Goal: Task Accomplishment & Management: Manage account settings

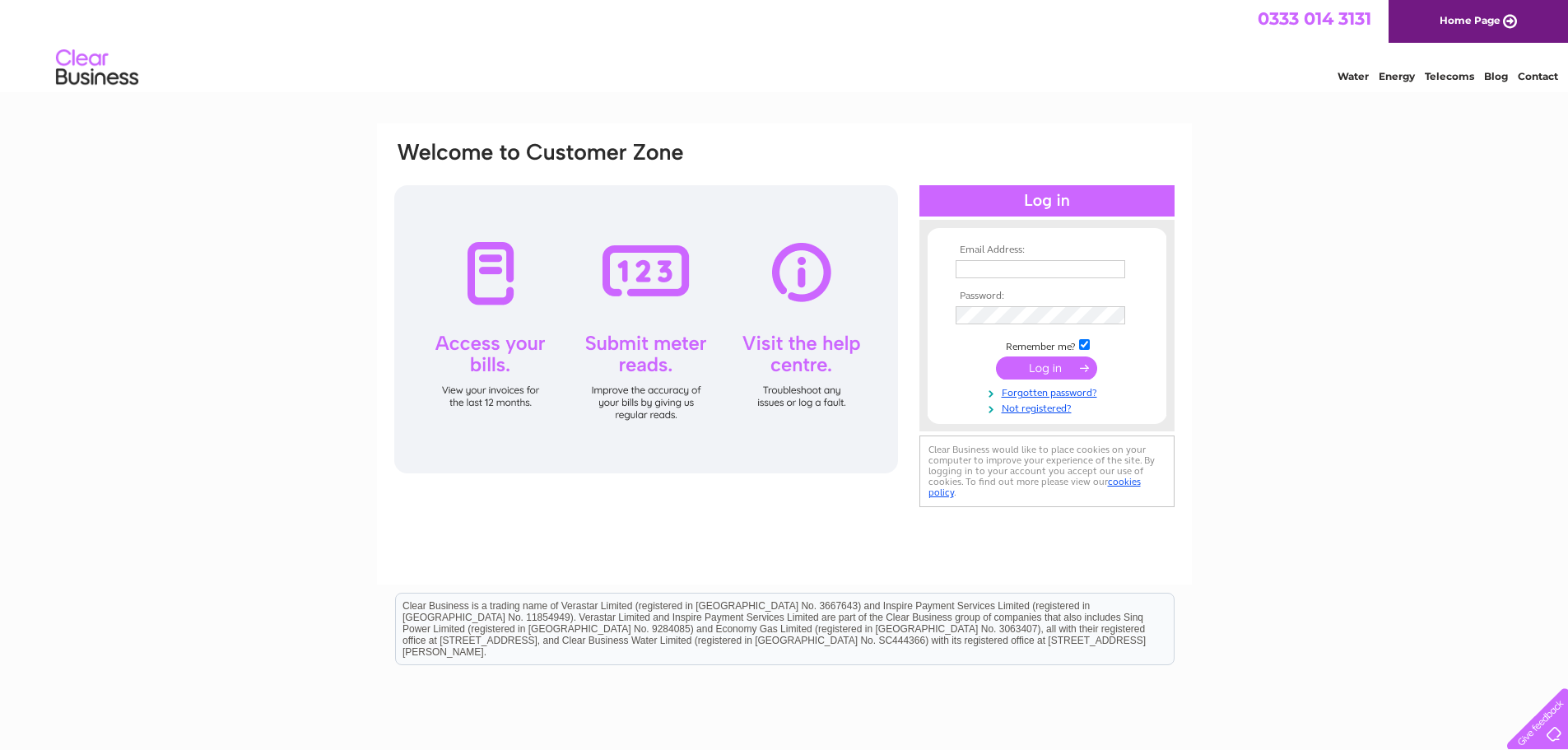
type input "accounts@caffeinefix.co.uk"
click at [1075, 370] on input "submit" at bounding box center [1047, 368] width 101 height 23
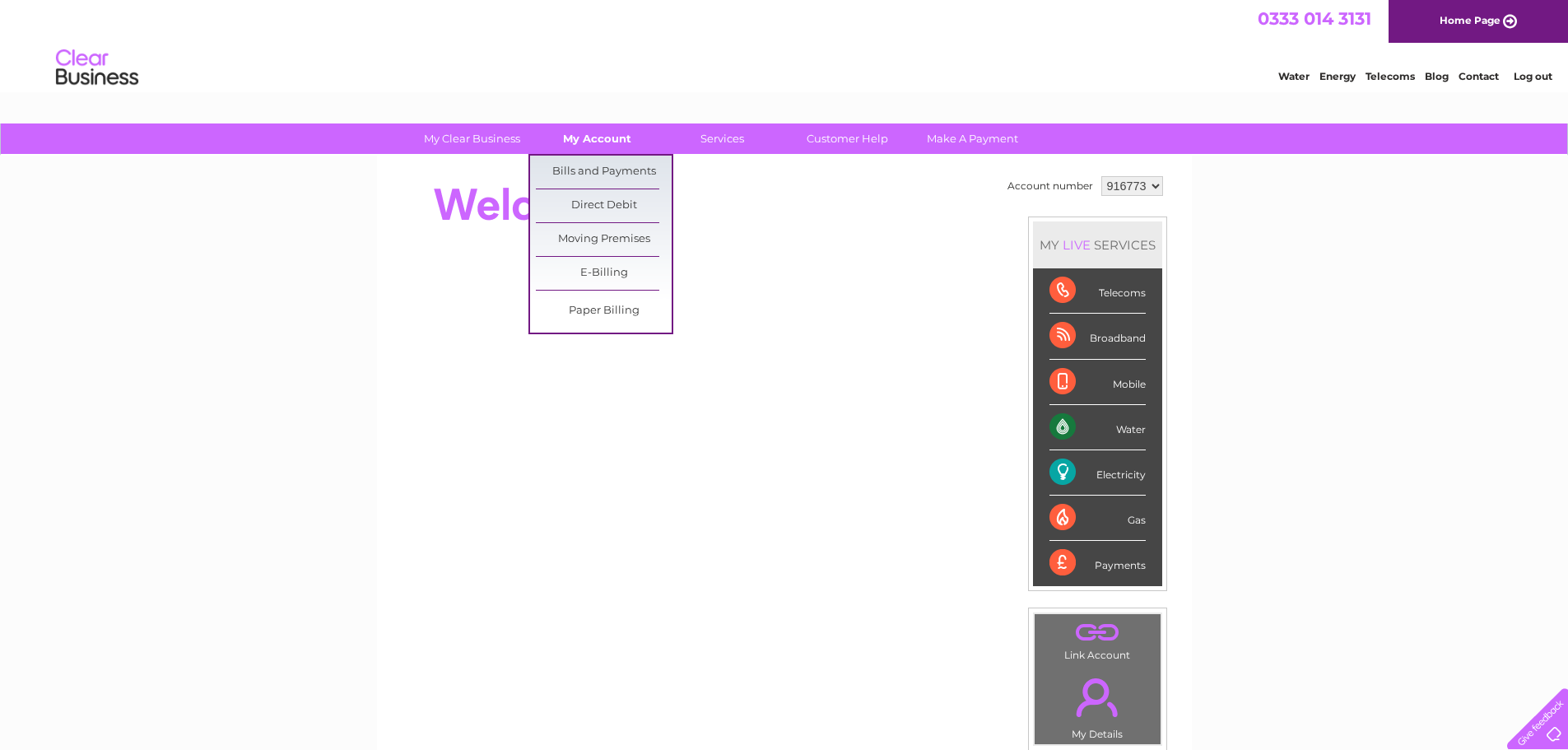
click at [599, 139] on link "My Account" at bounding box center [598, 139] width 136 height 31
click at [606, 169] on link "Bills and Payments" at bounding box center [603, 172] width 136 height 33
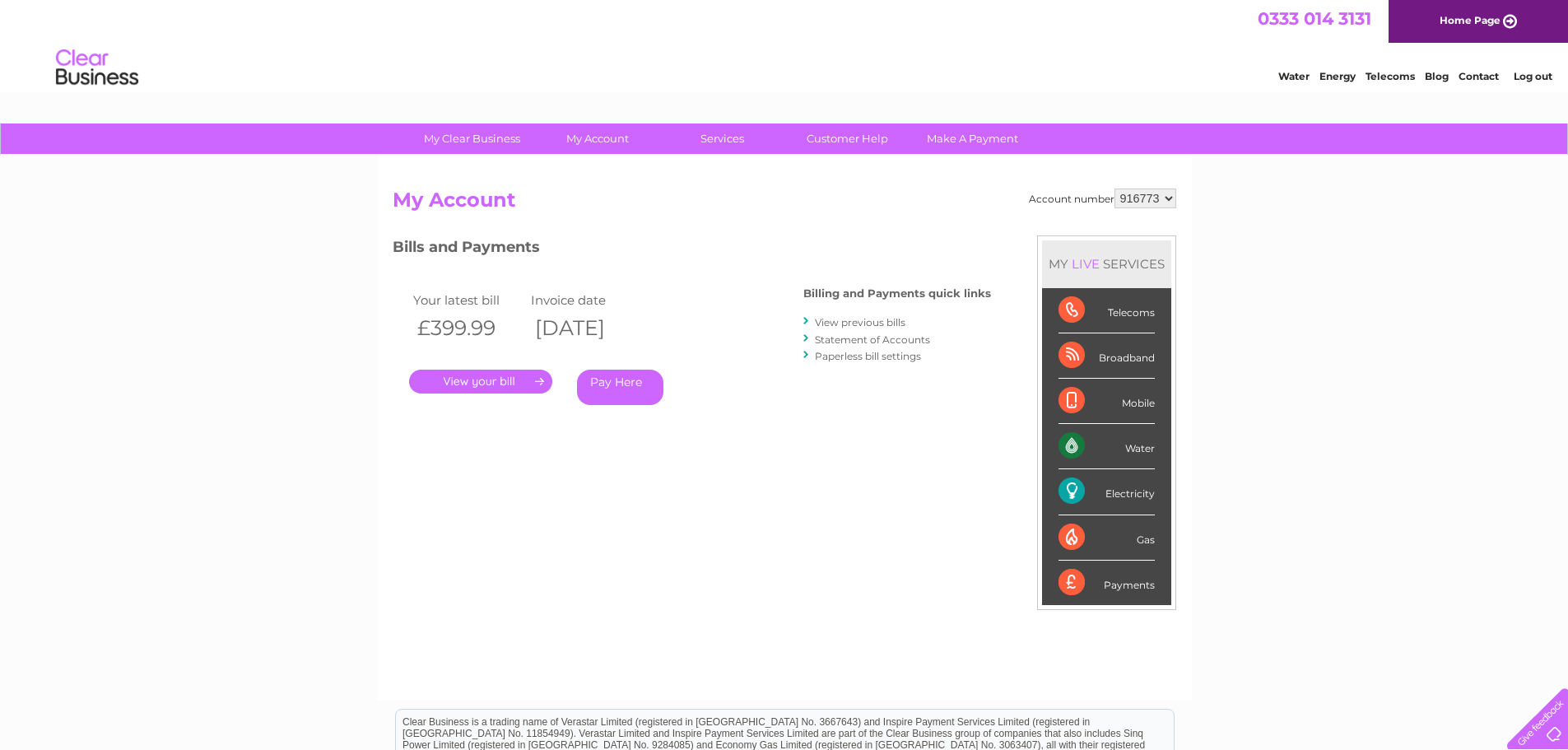
click at [851, 324] on link "View previous bills" at bounding box center [860, 322] width 91 height 12
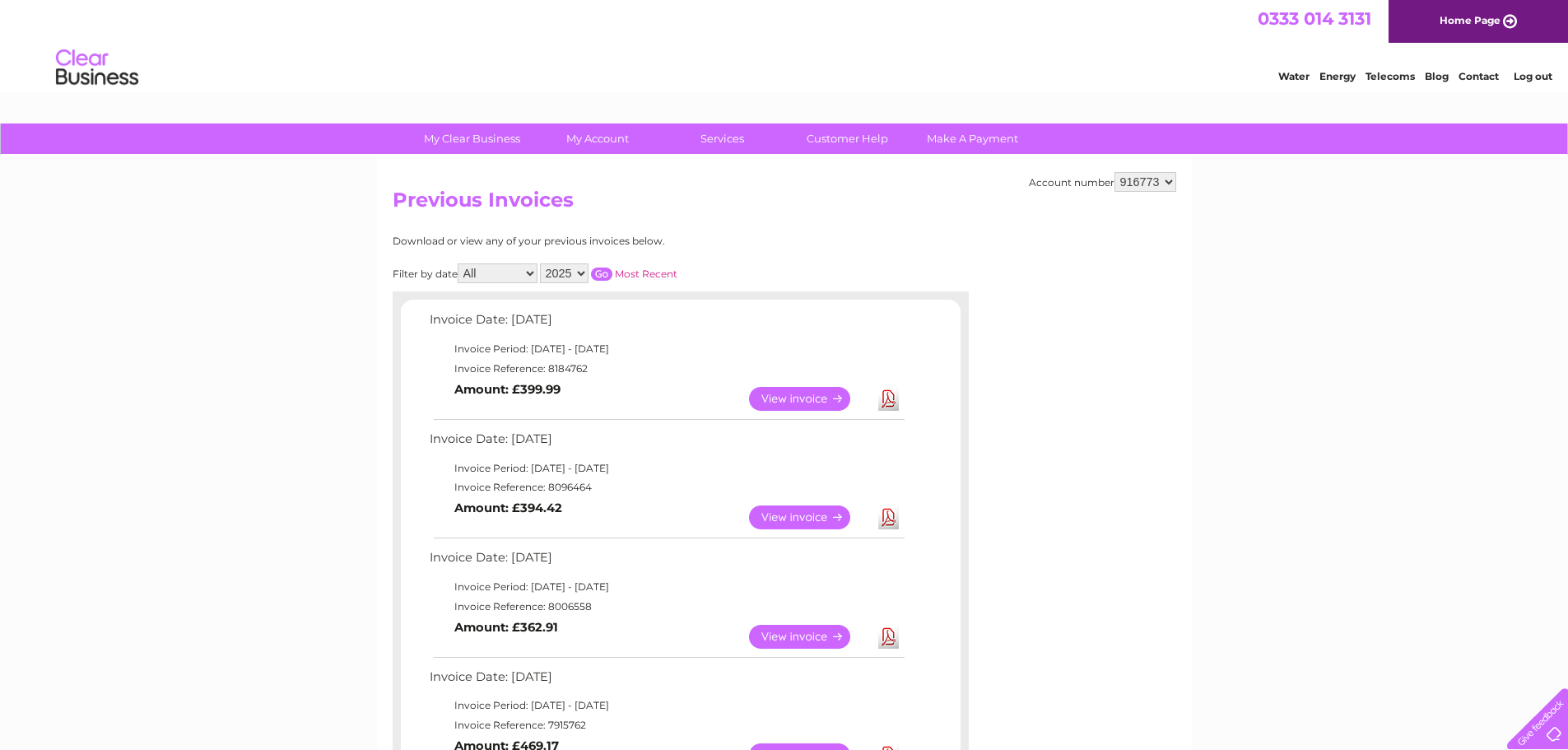
click at [797, 400] on link "View" at bounding box center [809, 399] width 121 height 24
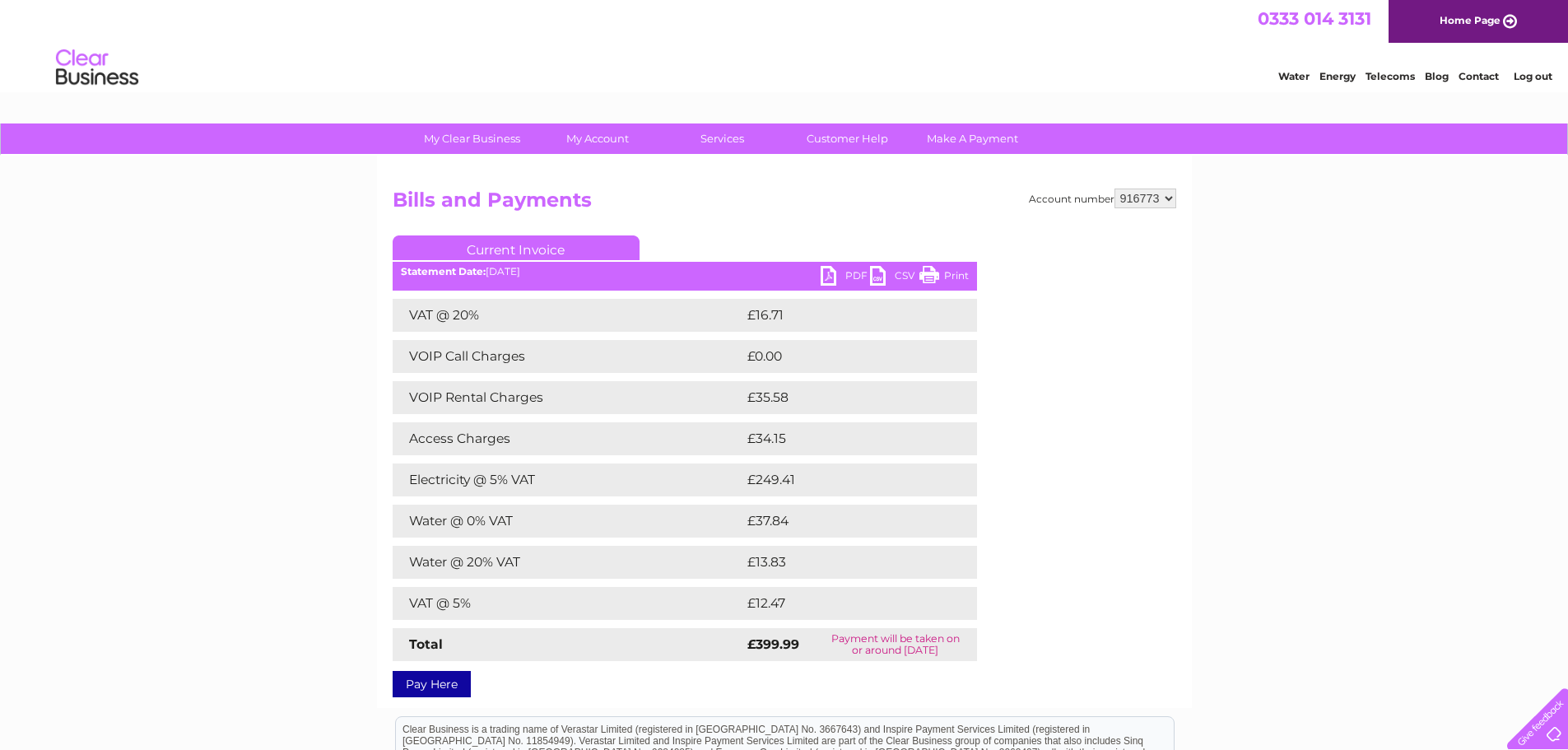
click at [857, 266] on ul "Current Invoice" at bounding box center [685, 251] width 584 height 31
click at [857, 269] on link "PDF" at bounding box center [845, 277] width 50 height 24
click at [945, 271] on link "Print" at bounding box center [945, 277] width 50 height 24
click at [1549, 74] on link "Log out" at bounding box center [1533, 76] width 38 height 12
